Goal: Transaction & Acquisition: Obtain resource

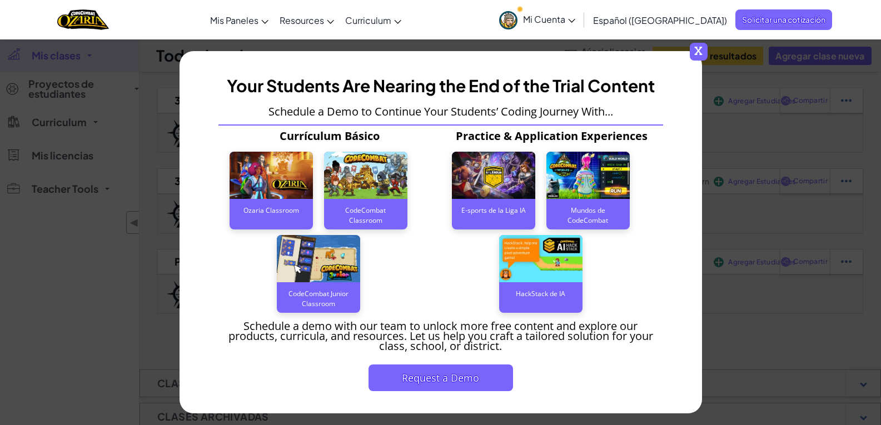
click at [696, 50] on span "x" at bounding box center [699, 52] width 18 height 18
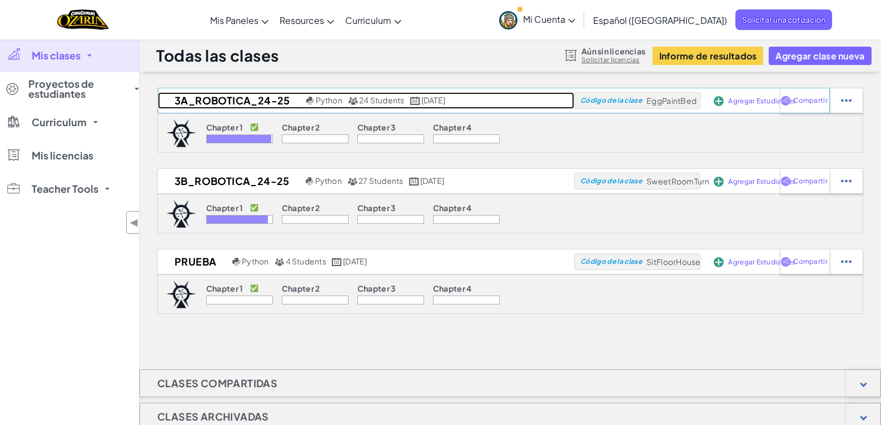
click at [231, 98] on h2 "3A_ROBOTICA_24-25" at bounding box center [231, 100] width 146 height 17
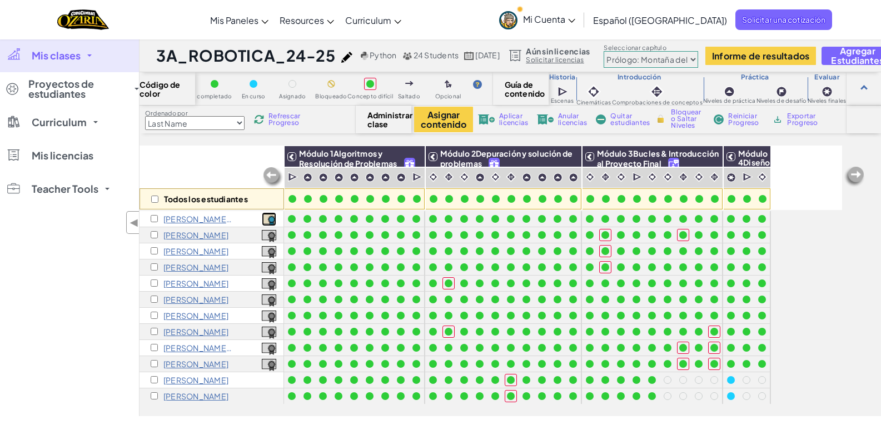
click at [275, 220] on img at bounding box center [269, 220] width 14 height 12
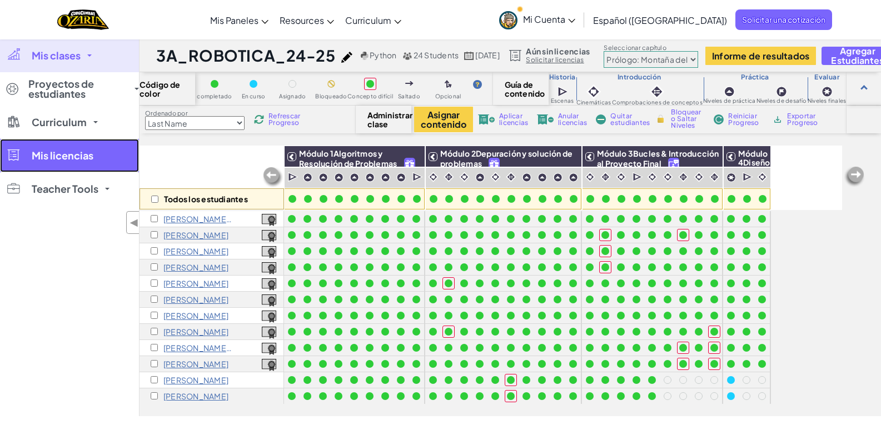
click at [47, 155] on span "Mis licencias" at bounding box center [63, 156] width 62 height 10
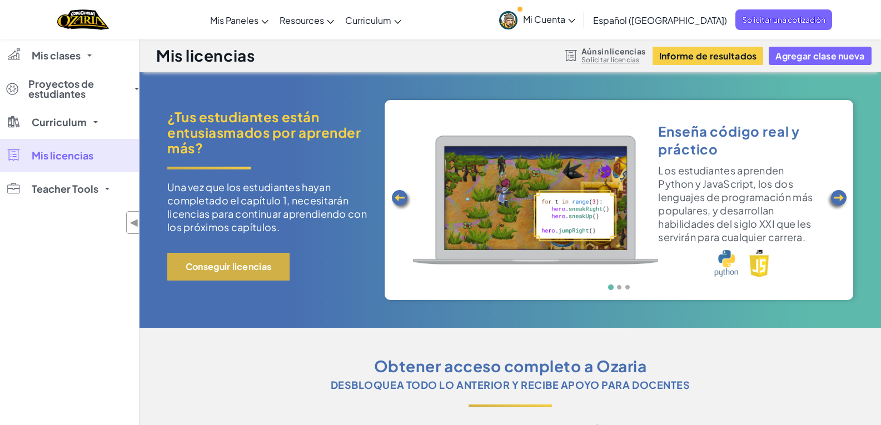
click at [222, 267] on button "Conseguir licencias" at bounding box center [228, 267] width 122 height 28
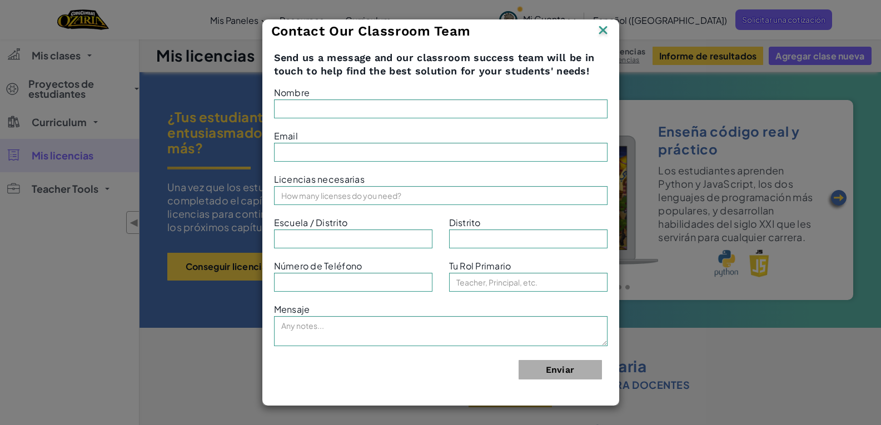
type input "[PERSON_NAME]"
type input "[PERSON_NAME][EMAIL_ADDRESS][PERSON_NAME][DOMAIN_NAME]"
type input "Liceo Emperadores Aztecas"
type input "Jacarandas"
type input "Teacher"
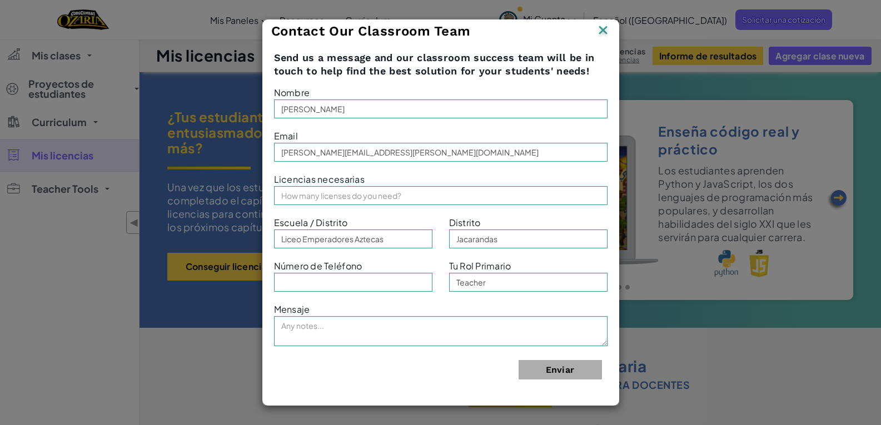
click at [602, 30] on img at bounding box center [603, 31] width 14 height 17
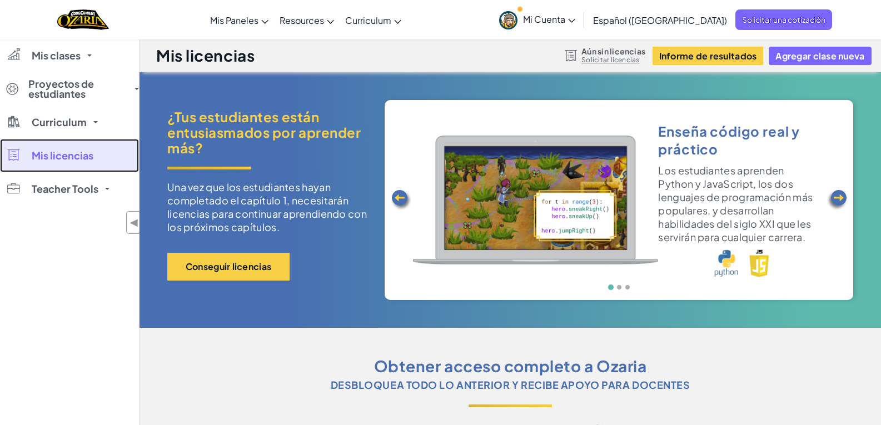
click at [63, 158] on span "Mis licencias" at bounding box center [63, 156] width 62 height 10
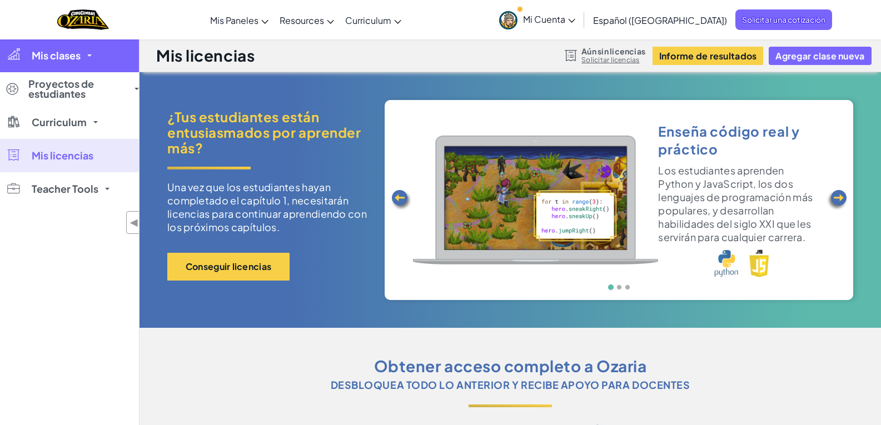
click at [57, 62] on link "Mis clases" at bounding box center [69, 55] width 139 height 33
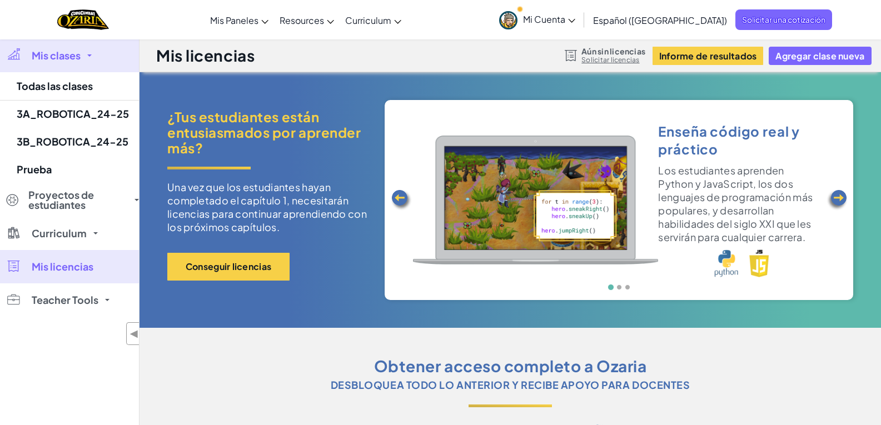
click at [57, 62] on link "Mis clases" at bounding box center [69, 55] width 139 height 33
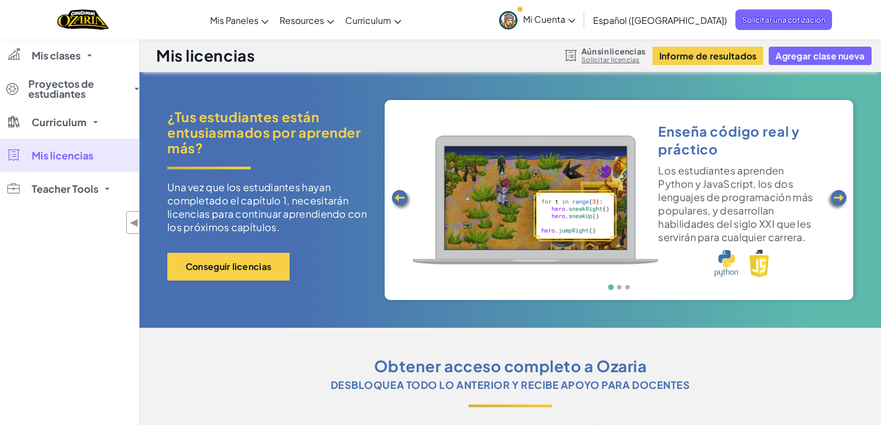
click at [618, 59] on link "Solicitar licencias" at bounding box center [614, 60] width 64 height 9
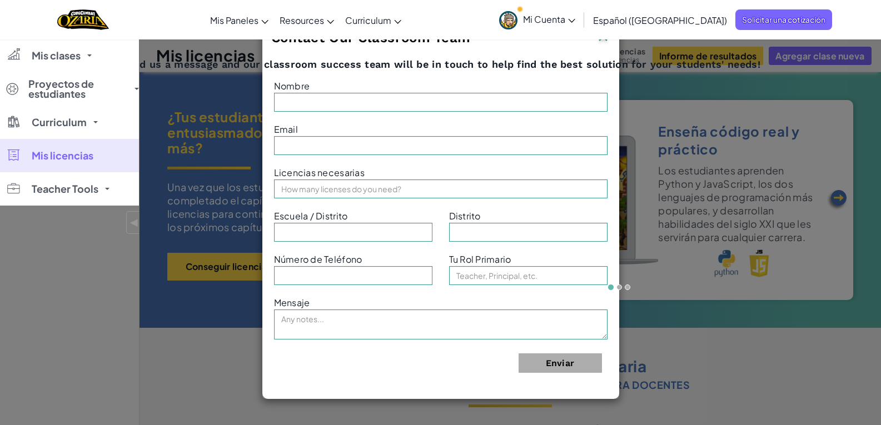
type input "[PERSON_NAME]"
type input "[PERSON_NAME][EMAIL_ADDRESS][PERSON_NAME][DOMAIN_NAME]"
type input "Liceo Emperadores Aztecas"
type input "Jacarandas"
type input "Teacher"
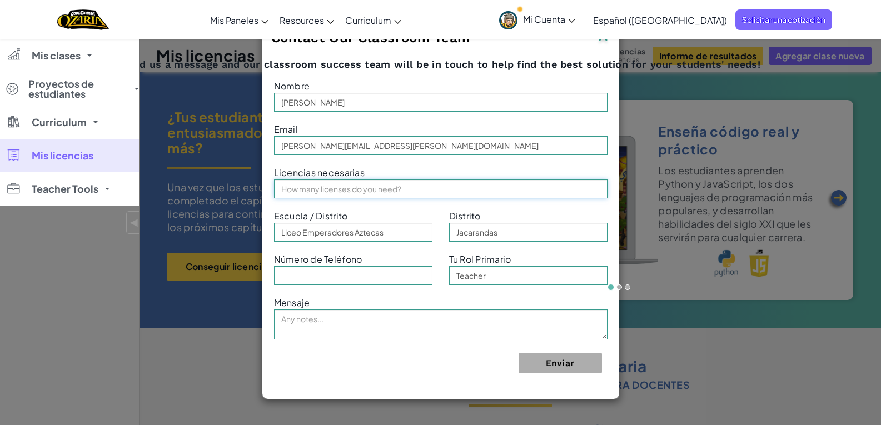
click at [414, 191] on input "text" at bounding box center [441, 189] width 334 height 19
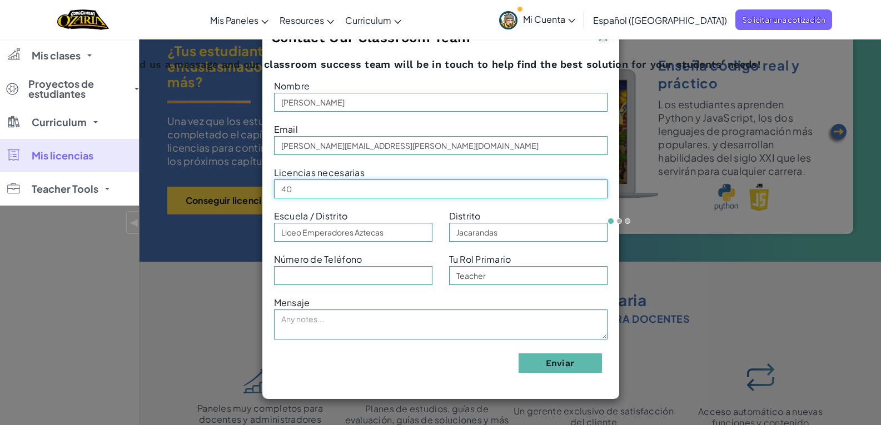
scroll to position [56, 0]
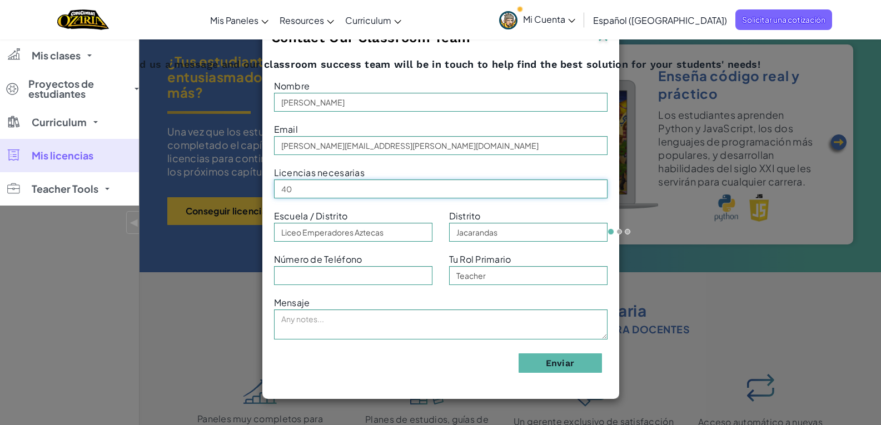
type input "40"
click at [406, 279] on input "text" at bounding box center [353, 275] width 158 height 19
type input "5"
type input "525570469186"
click at [724, 340] on div "Contact Our Classroom Team Send us a message and our classroom success team wil…" at bounding box center [440, 212] width 881 height 425
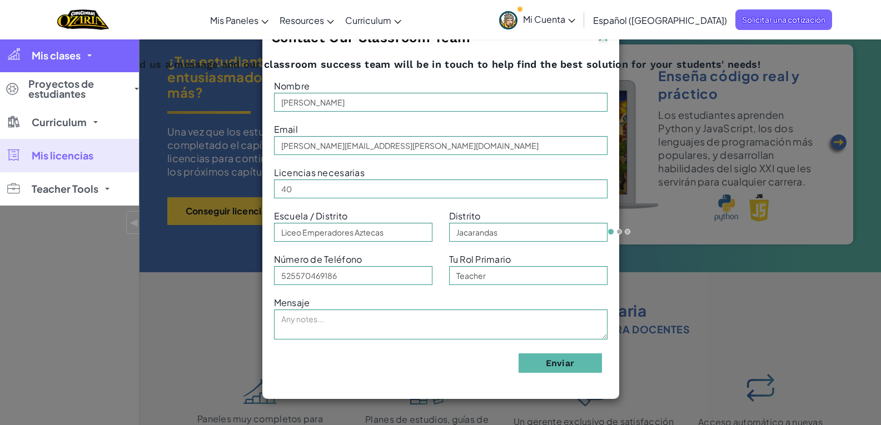
click at [60, 58] on span "Mis clases" at bounding box center [56, 56] width 49 height 10
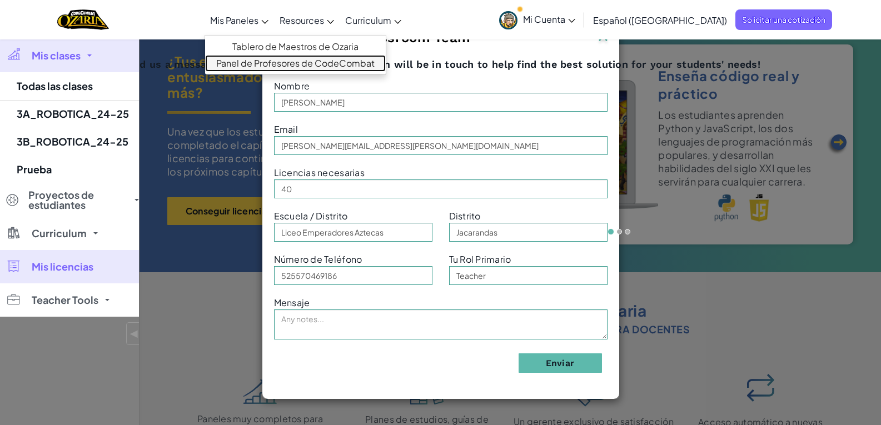
click at [268, 63] on link "Panel de Profesores de CodeCombat" at bounding box center [295, 63] width 181 height 17
